Goal: Find specific page/section: Find specific page/section

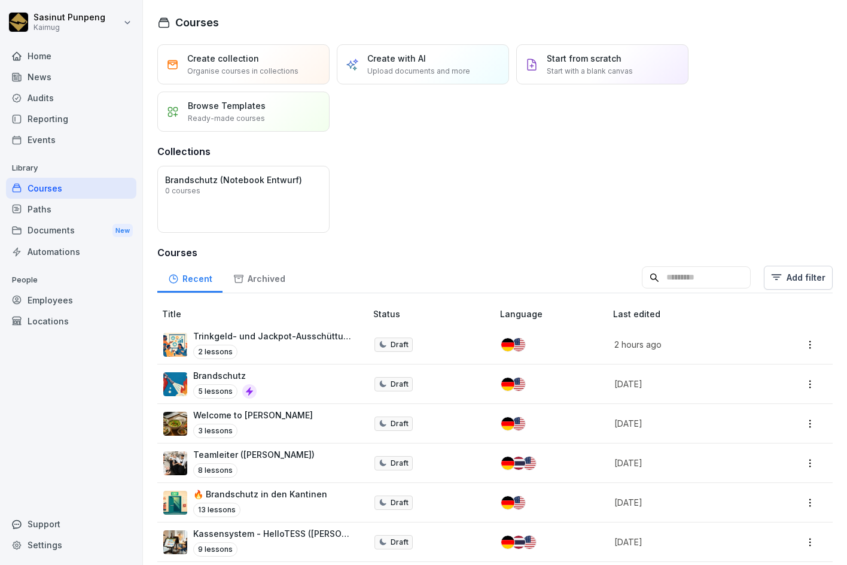
click at [55, 230] on div "Documents New" at bounding box center [71, 230] width 130 height 22
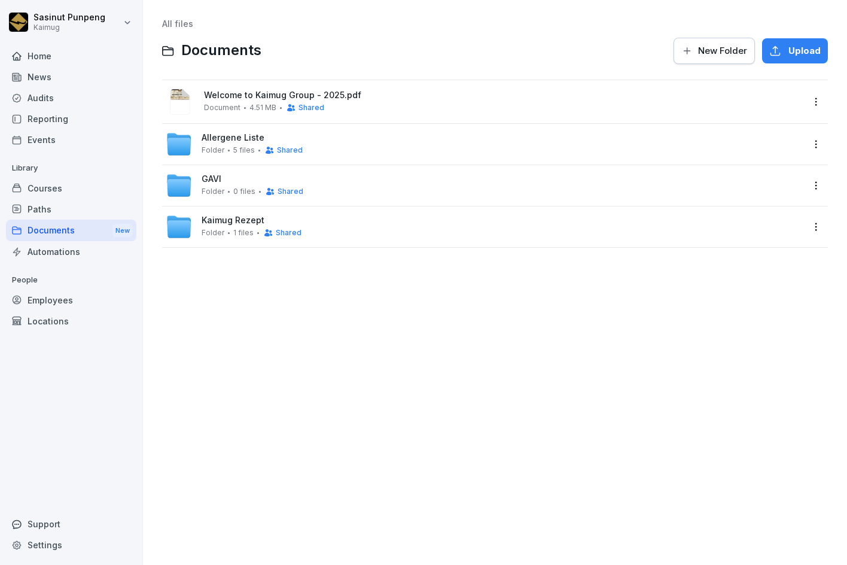
click at [212, 142] on span "Allergene Liste" at bounding box center [233, 138] width 63 height 10
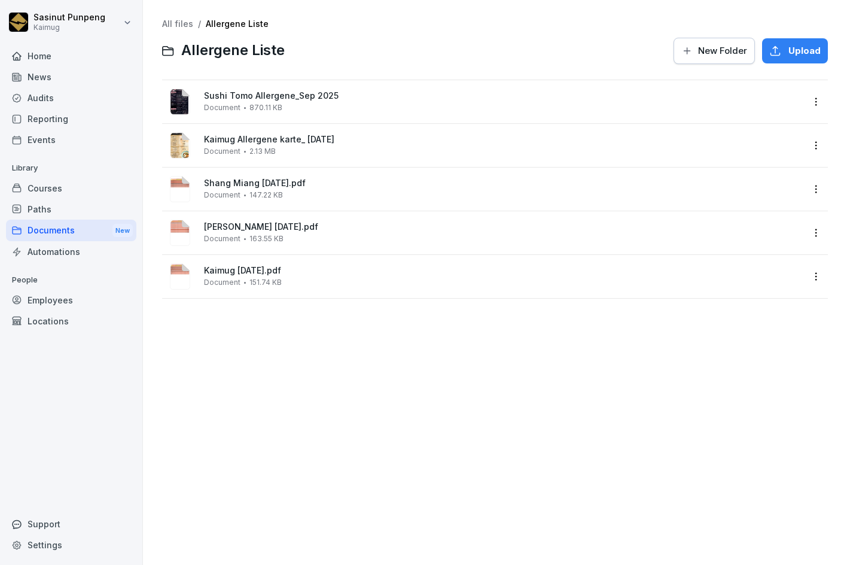
click at [177, 17] on div "All files / Allergene Liste Allergene Liste New Folder Upload Sushi Tomo Allerg…" at bounding box center [495, 282] width 686 height 547
click at [180, 26] on link "All files" at bounding box center [177, 24] width 31 height 10
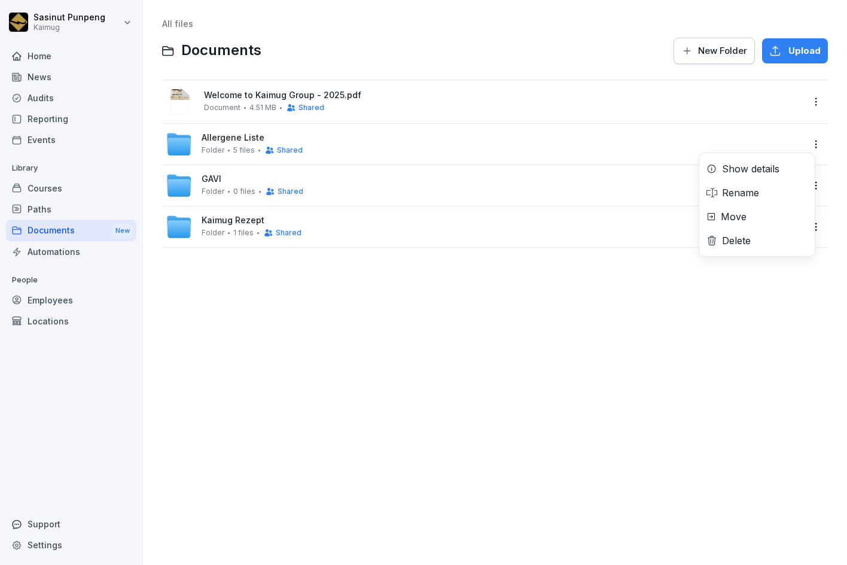
click at [810, 143] on html "Sasinut Punpeng Kaimug Home News Audits Reporting Events Library Courses Paths …" at bounding box center [423, 282] width 847 height 565
click at [756, 168] on div "Show details" at bounding box center [750, 168] width 57 height 14
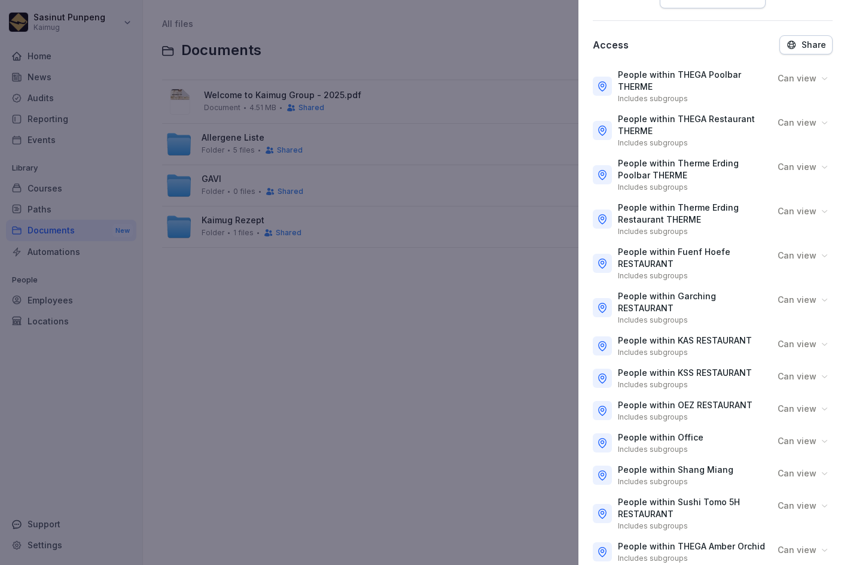
scroll to position [239, 0]
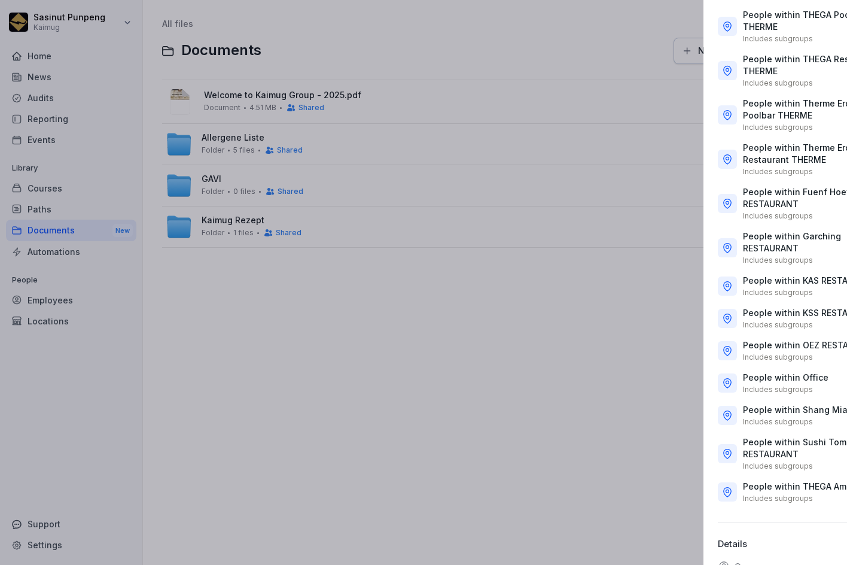
click at [329, 374] on div at bounding box center [423, 282] width 847 height 565
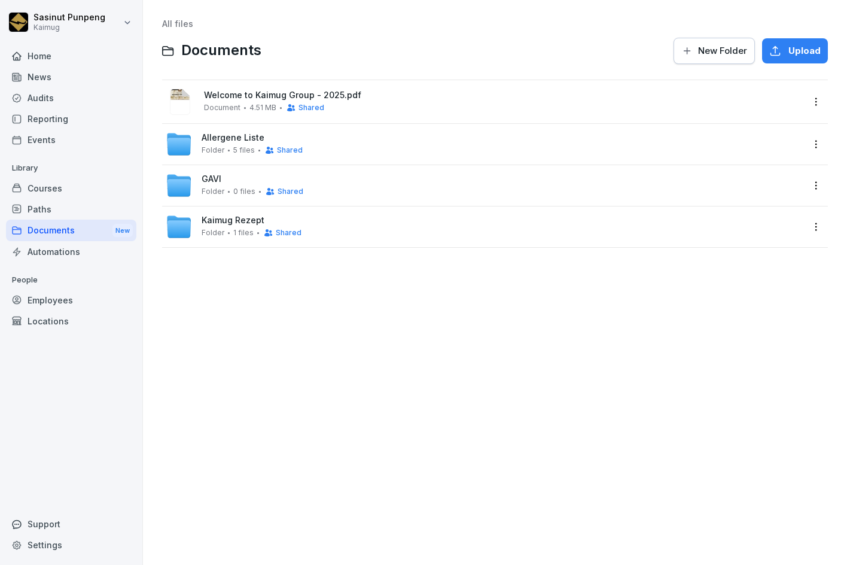
click at [233, 136] on span "Allergene Liste" at bounding box center [233, 138] width 63 height 10
